Goal: Register for event/course

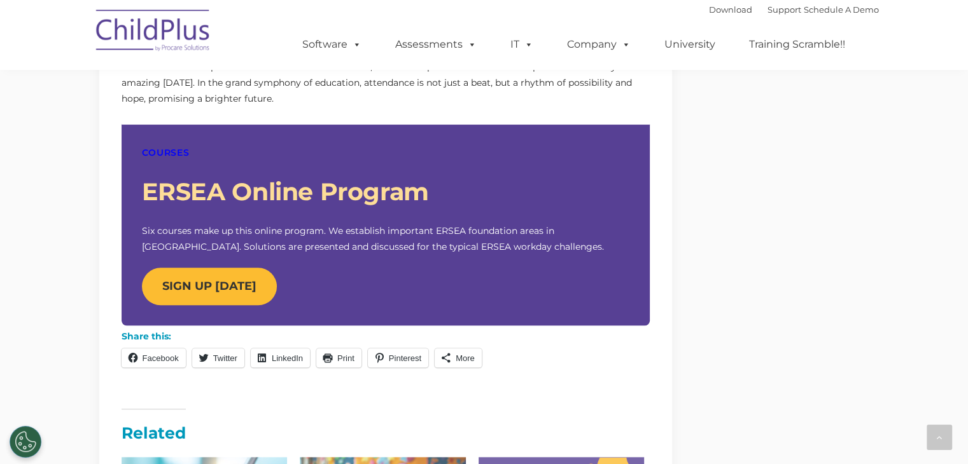
scroll to position [1008, 0]
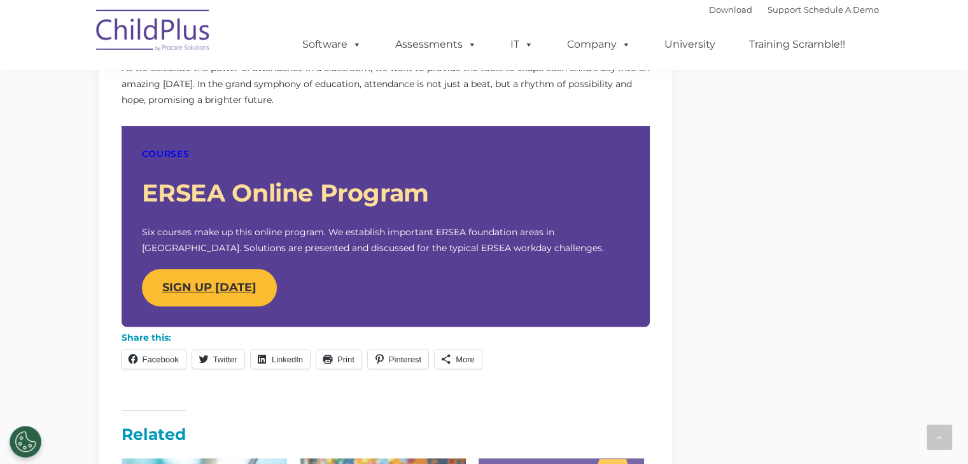
click at [209, 286] on strong "SIGN UP [DATE]" at bounding box center [209, 288] width 94 height 14
